Goal: Transaction & Acquisition: Obtain resource

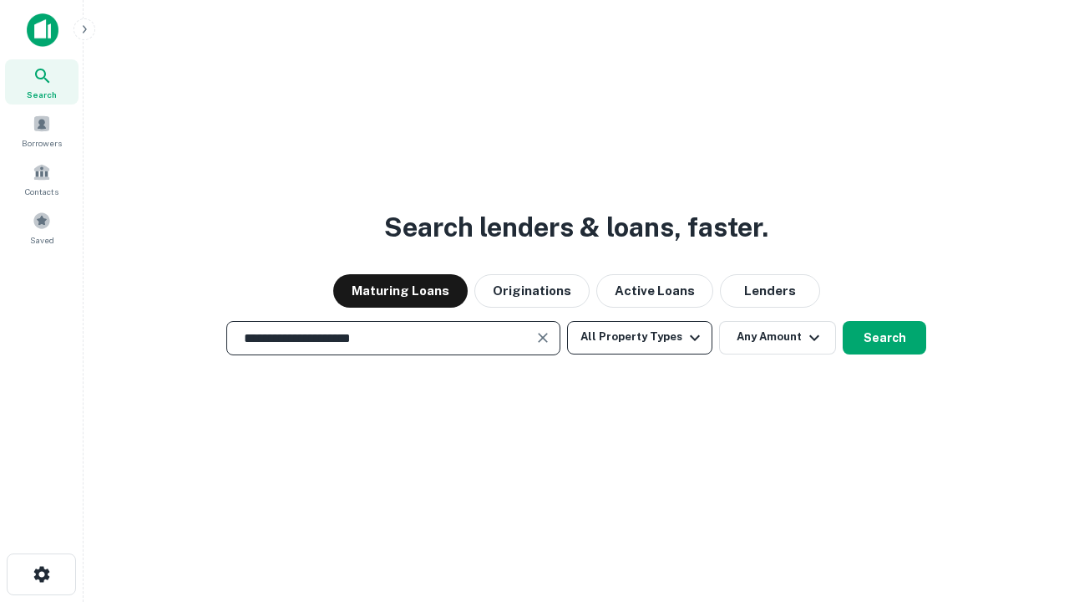
type input "**********"
click at [640, 337] on button "All Property Types" at bounding box center [639, 337] width 145 height 33
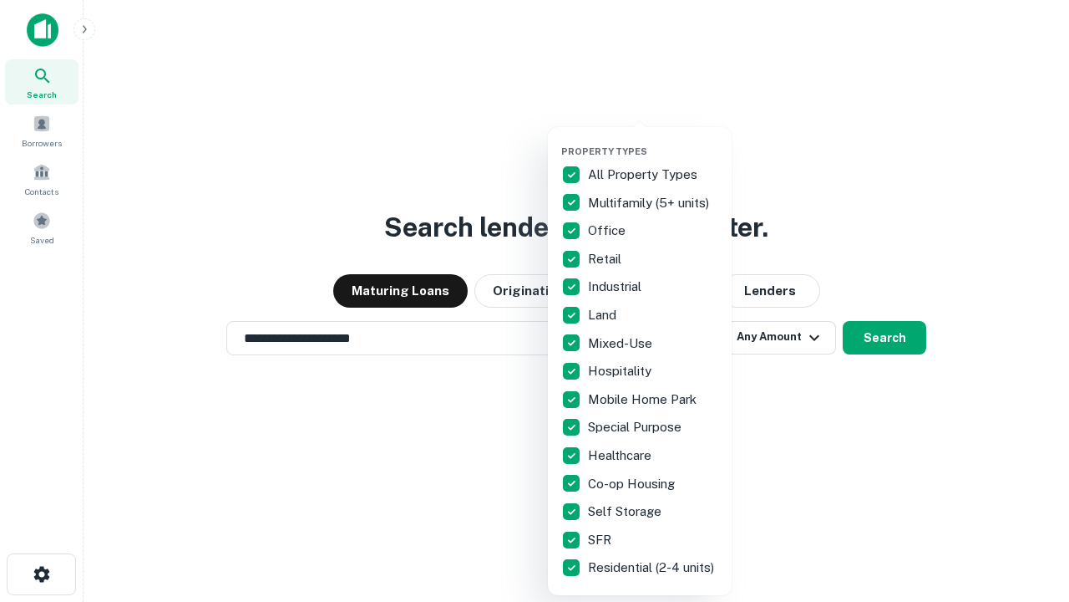
click at [653, 140] on button "button" at bounding box center [653, 140] width 184 height 1
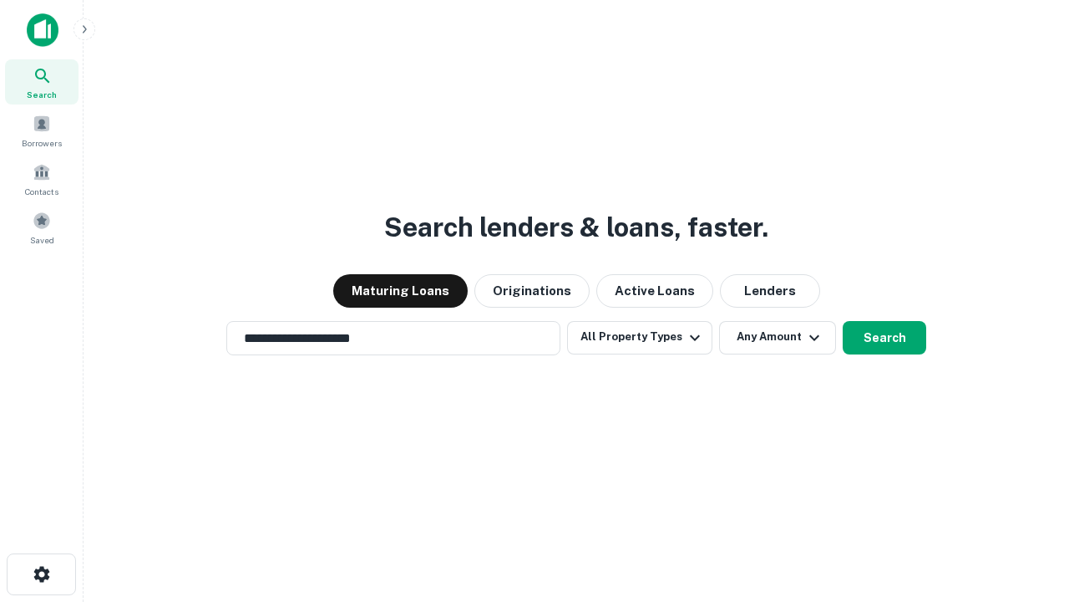
scroll to position [10, 201]
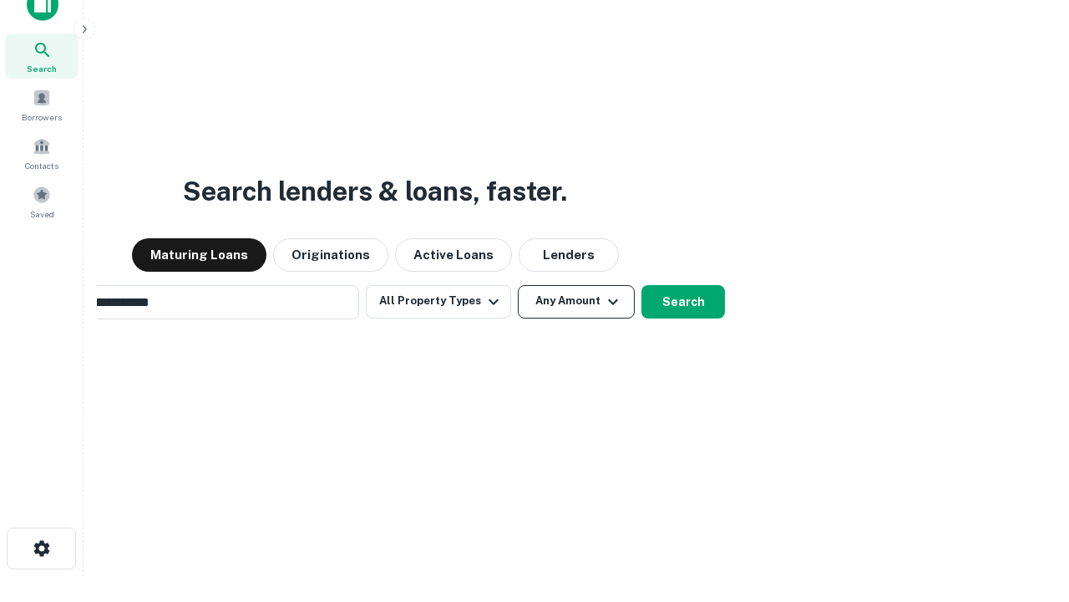
click at [518, 285] on button "Any Amount" at bounding box center [576, 301] width 117 height 33
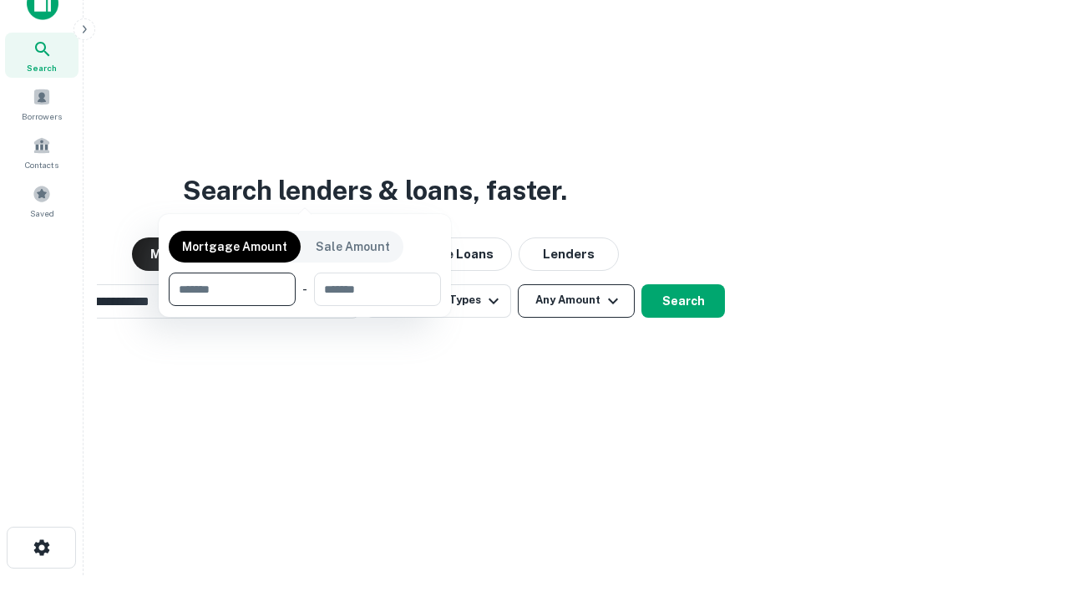
scroll to position [120, 473]
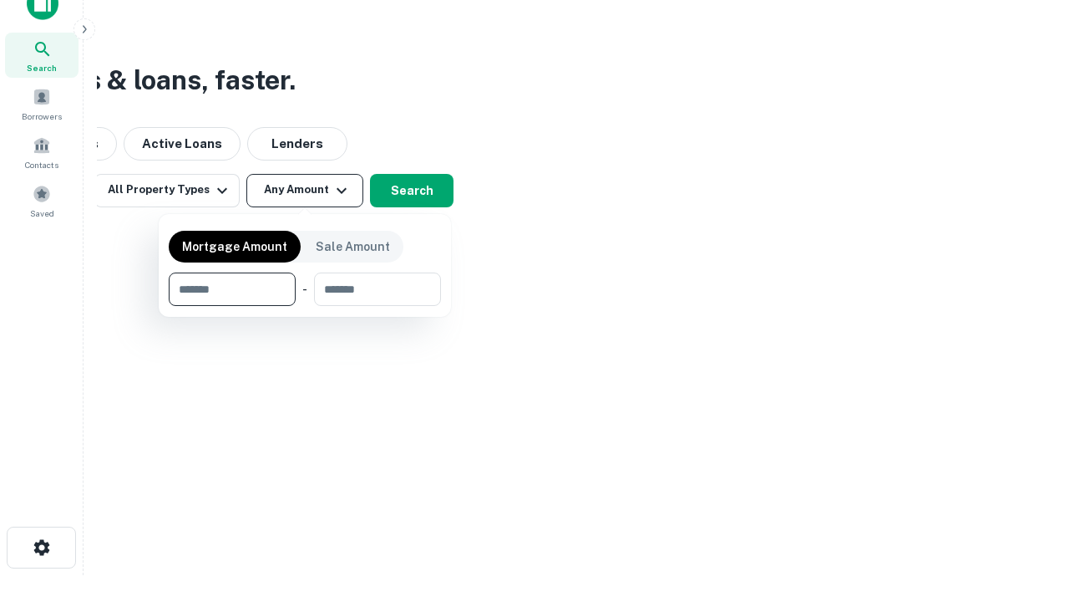
type input "*******"
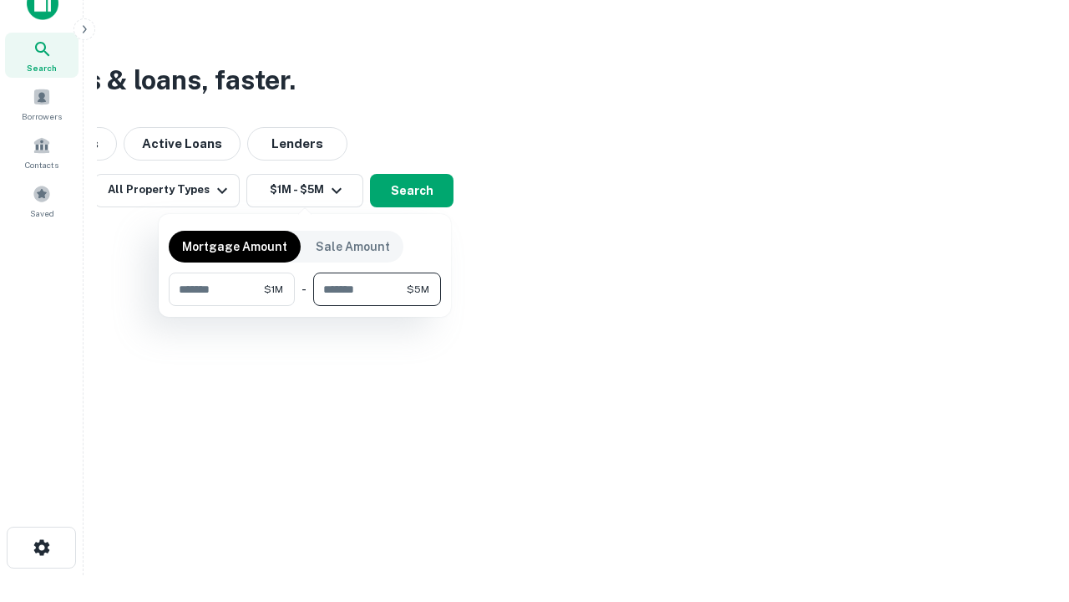
type input "*******"
click at [305, 306] on button "button" at bounding box center [305, 306] width 272 height 1
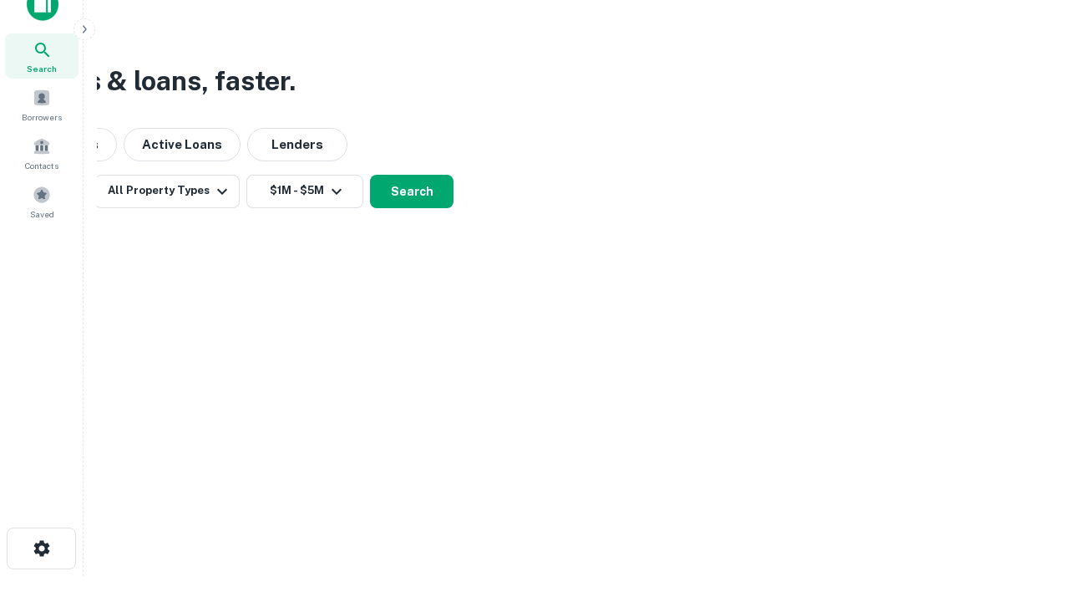
scroll to position [10, 308]
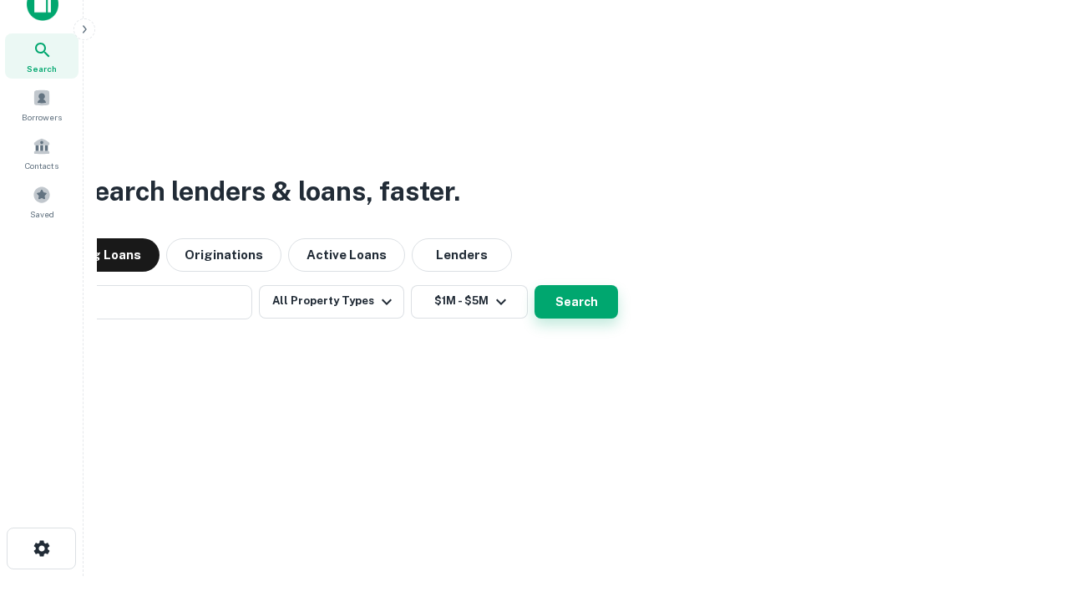
click at [535, 285] on button "Search" at bounding box center [577, 301] width 84 height 33
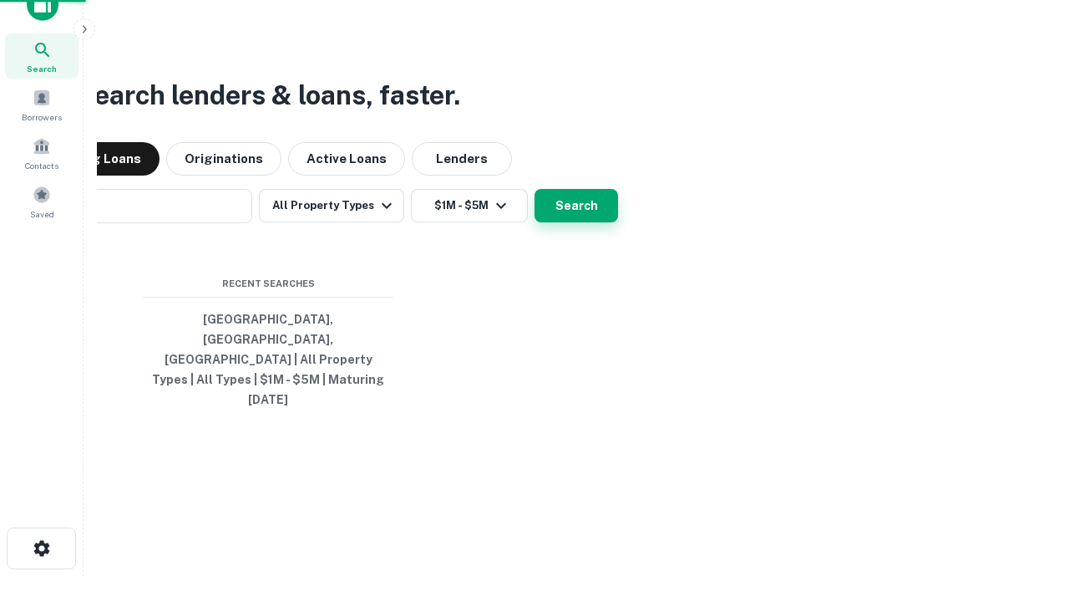
scroll to position [44, 473]
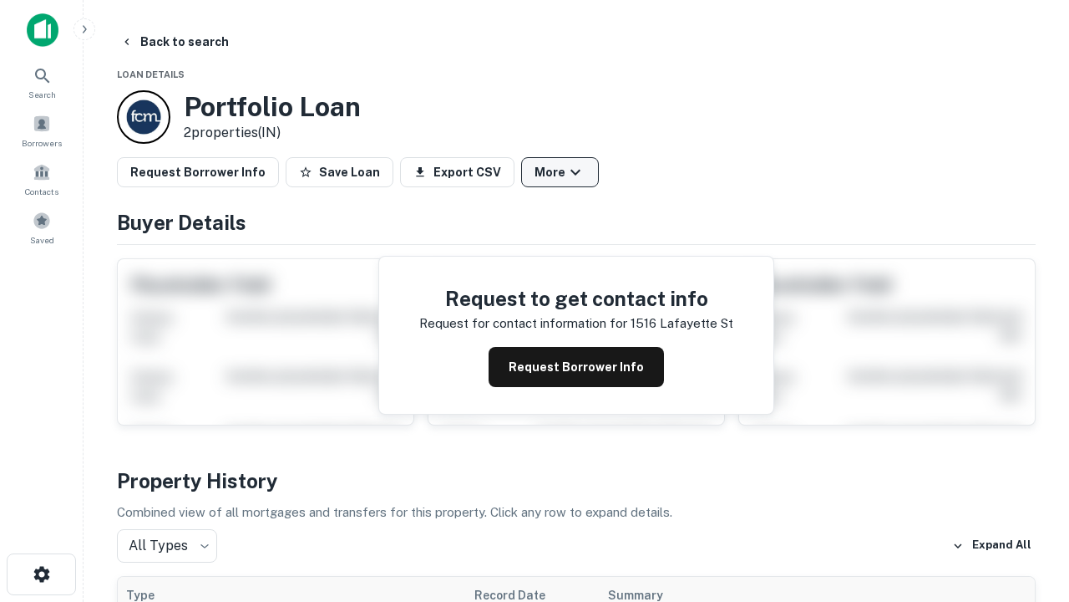
click at [560, 172] on button "More" at bounding box center [560, 172] width 78 height 30
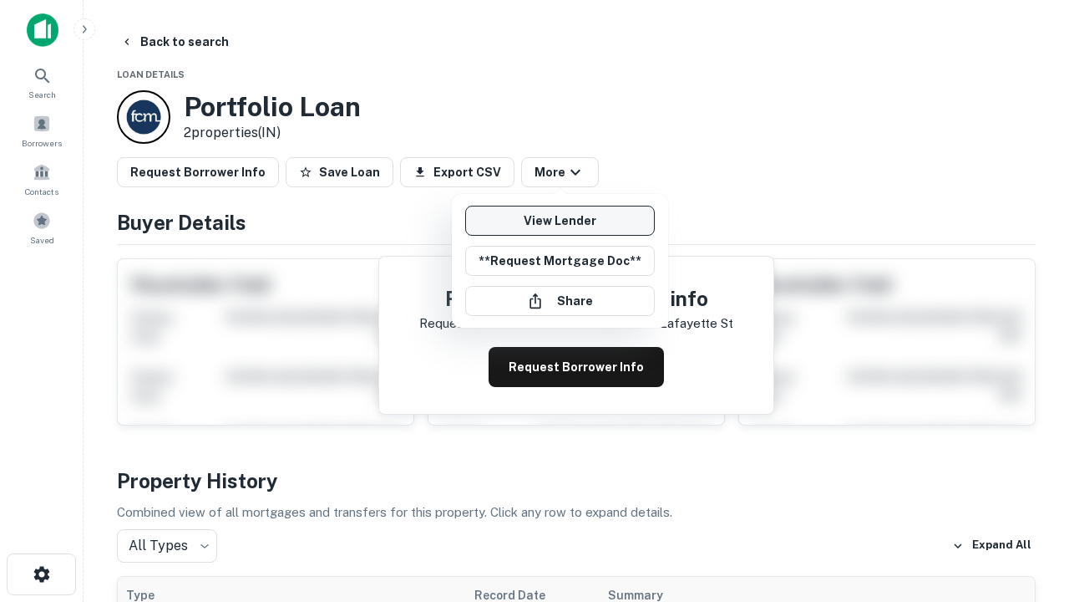
click at [560, 221] on link "View Lender" at bounding box center [560, 221] width 190 height 30
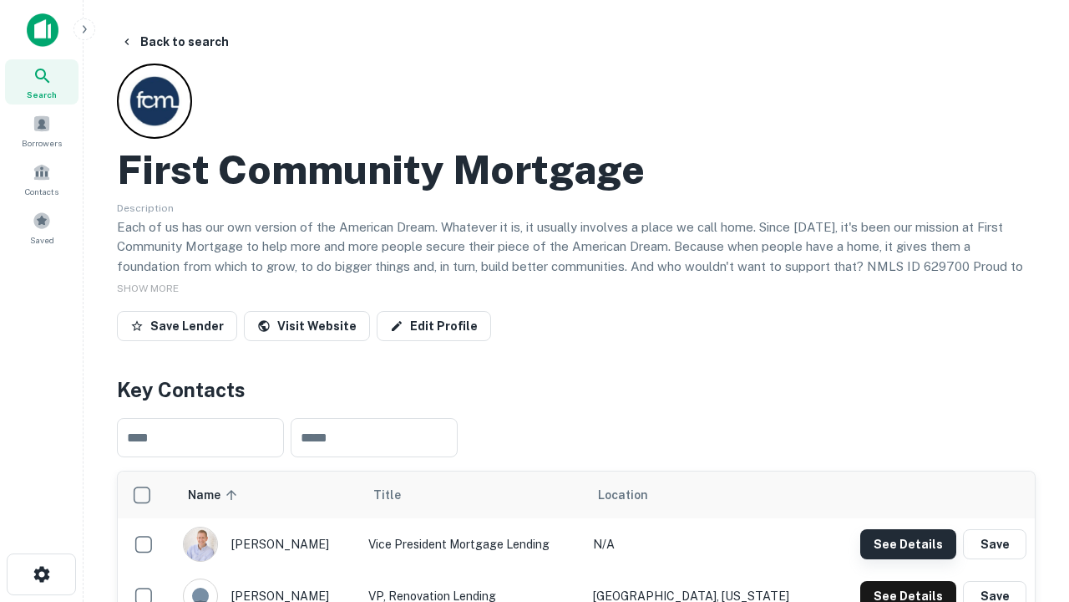
click at [908, 543] on button "See Details" at bounding box center [909, 544] width 96 height 30
click at [41, 574] on icon "button" at bounding box center [42, 574] width 20 height 20
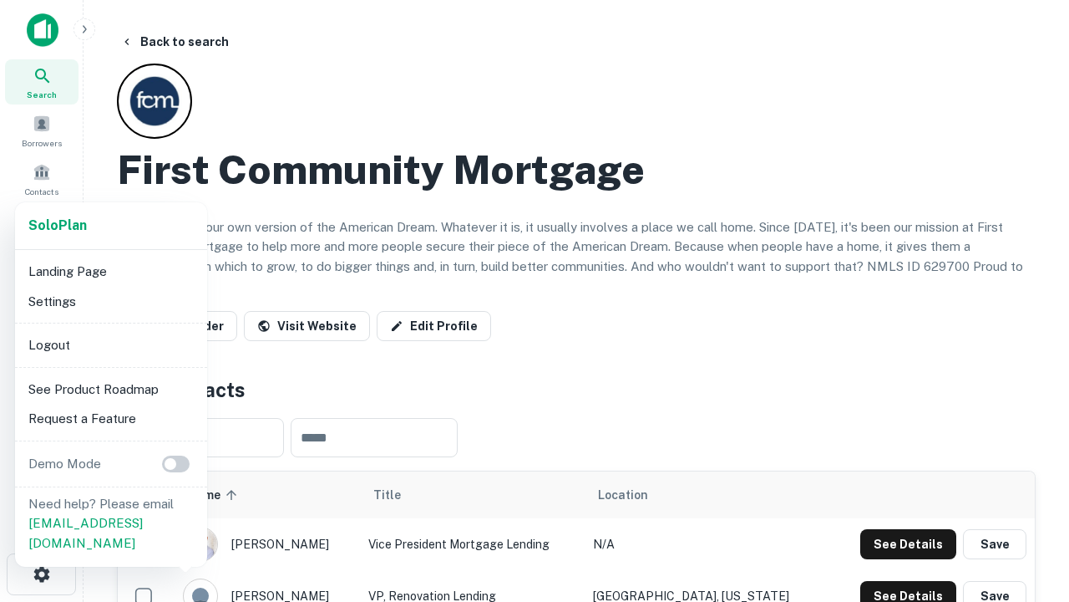
click at [110, 344] on li "Logout" at bounding box center [111, 345] width 179 height 30
